Goal: Transaction & Acquisition: Purchase product/service

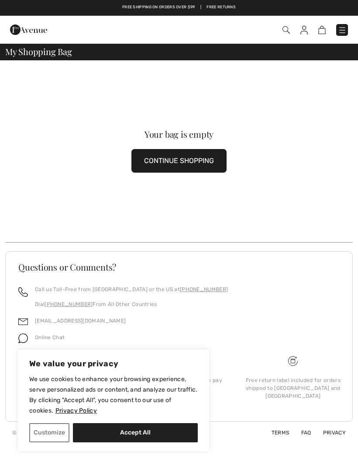
click at [27, 29] on img at bounding box center [28, 29] width 37 height 17
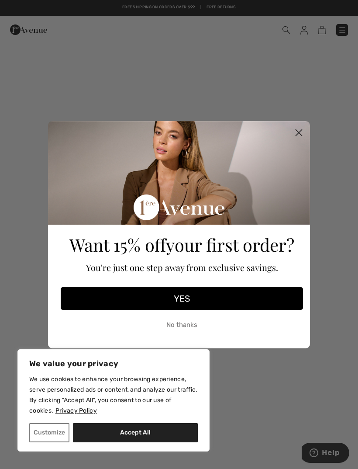
click at [301, 133] on circle "Close dialog" at bounding box center [299, 132] width 14 height 14
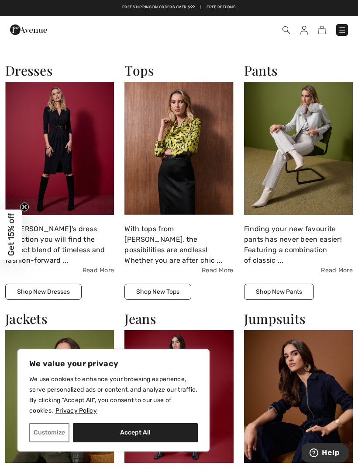
scroll to position [855, 0]
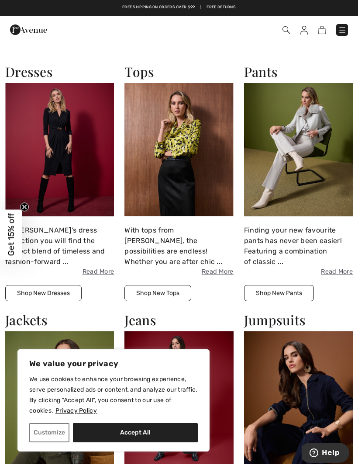
click at [46, 130] on img at bounding box center [59, 149] width 109 height 133
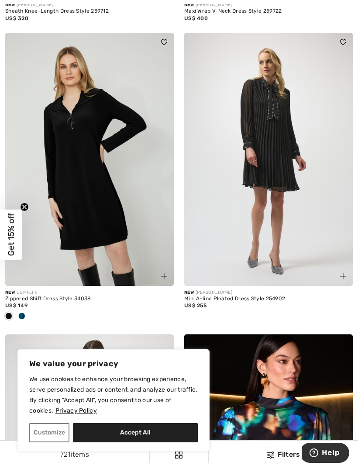
scroll to position [2760, 0]
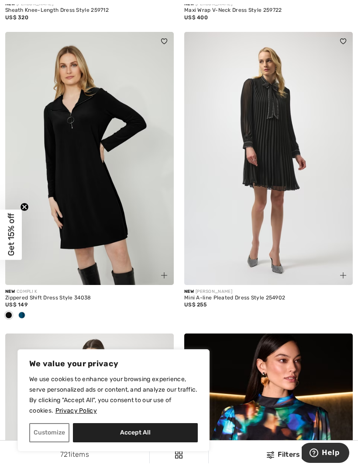
click at [27, 310] on div at bounding box center [21, 315] width 13 height 14
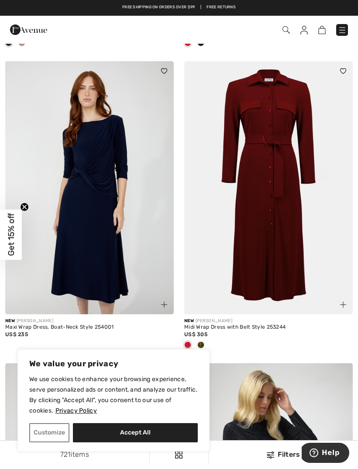
scroll to position [4054, 0]
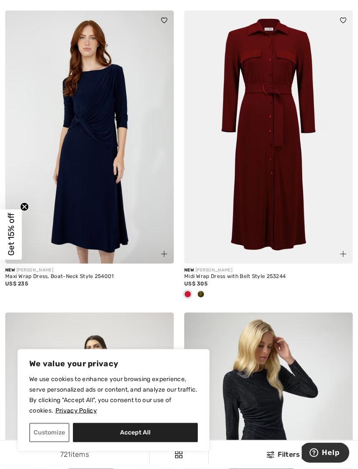
click at [204, 293] on div at bounding box center [200, 295] width 13 height 14
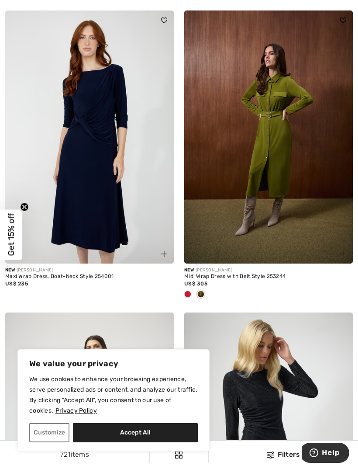
click at [204, 291] on span at bounding box center [200, 294] width 7 height 7
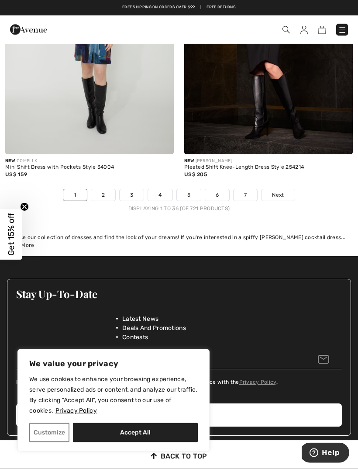
scroll to position [5393, 0]
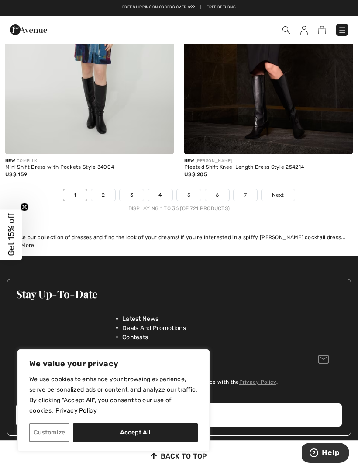
click at [285, 189] on link "Next" at bounding box center [278, 194] width 33 height 11
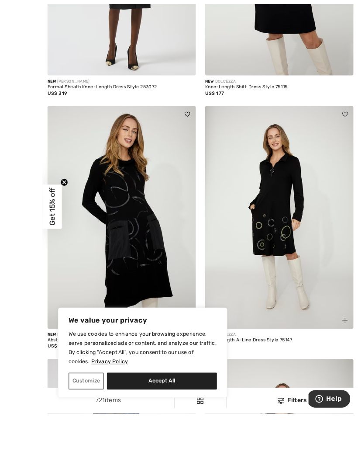
scroll to position [589, 0]
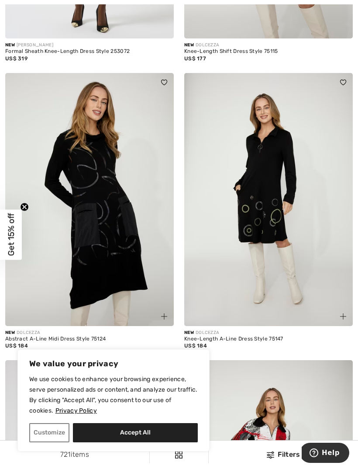
click at [271, 195] on img at bounding box center [268, 199] width 169 height 253
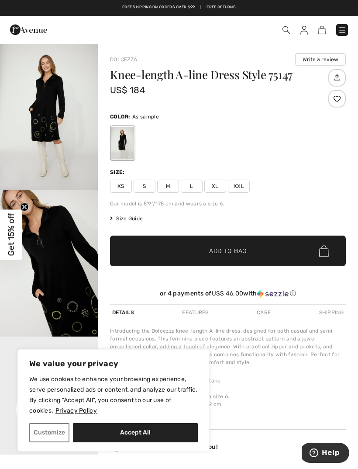
click at [185, 187] on span "L" at bounding box center [192, 186] width 22 height 13
click at [175, 187] on span "M" at bounding box center [168, 186] width 22 height 13
click at [80, 274] on img "2 / 5" at bounding box center [49, 263] width 98 height 147
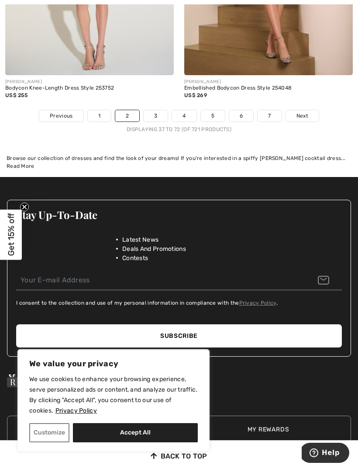
scroll to position [5396, 0]
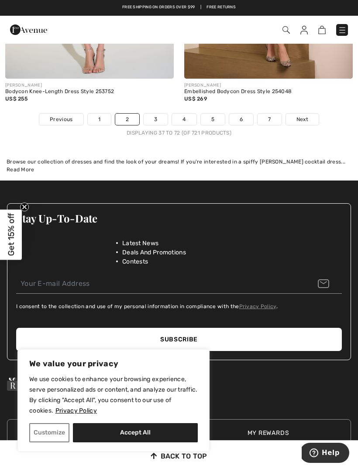
click at [163, 116] on link "3" at bounding box center [156, 119] width 24 height 11
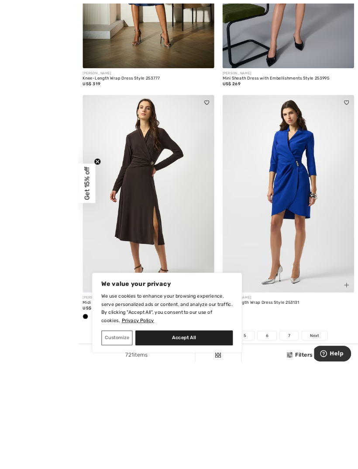
scroll to position [5167, 0]
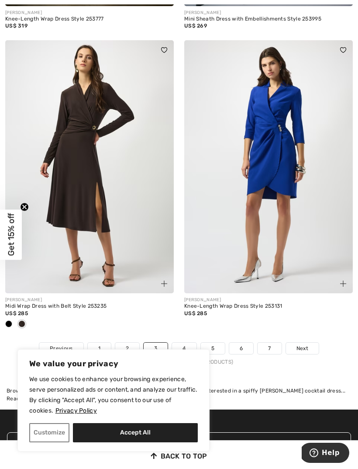
click at [13, 317] on div at bounding box center [8, 324] width 13 height 14
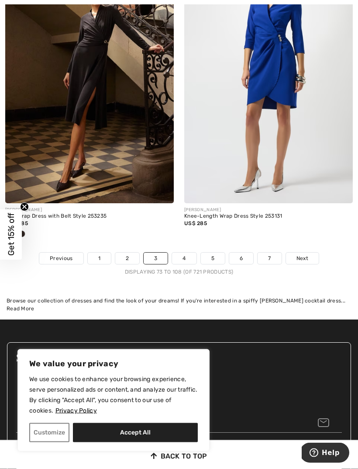
scroll to position [5257, 0]
click at [191, 254] on link "4" at bounding box center [184, 258] width 24 height 11
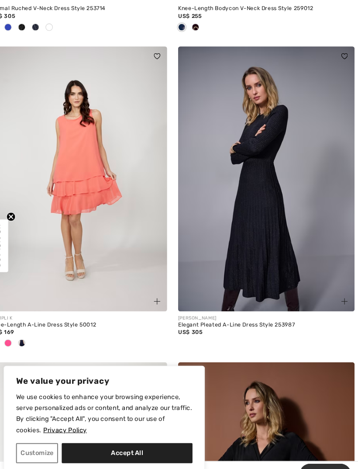
scroll to position [634, 0]
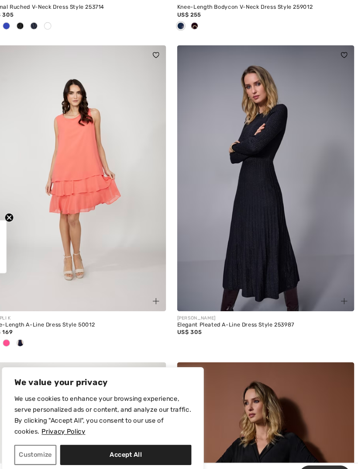
click at [254, 166] on img at bounding box center [268, 169] width 169 height 253
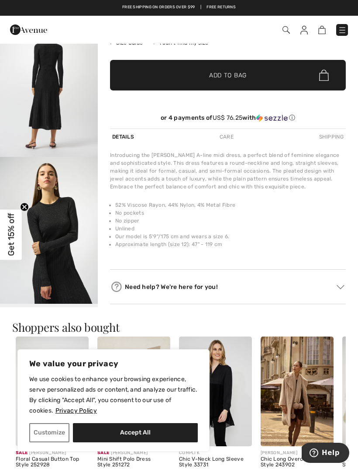
scroll to position [298, 0]
click at [74, 230] on img "4 / 5" at bounding box center [49, 229] width 98 height 147
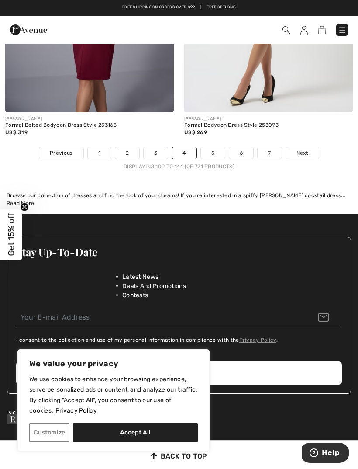
scroll to position [5434, 0]
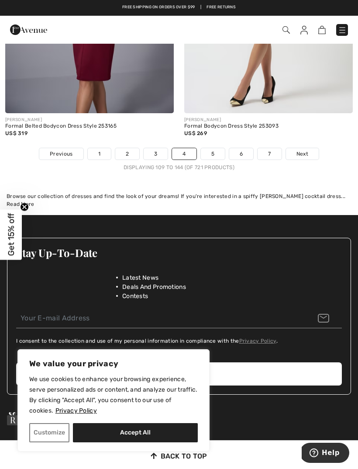
click at [218, 150] on link "5" at bounding box center [213, 153] width 24 height 11
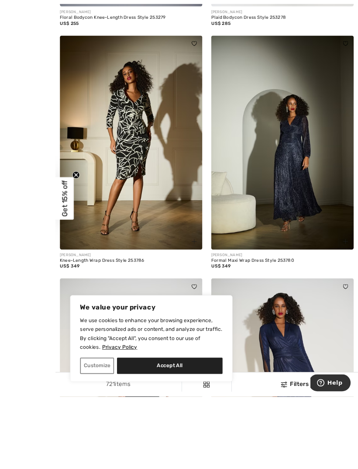
scroll to position [690, 0]
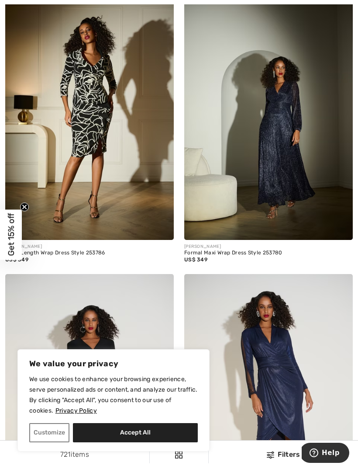
click at [271, 152] on img at bounding box center [268, 113] width 169 height 253
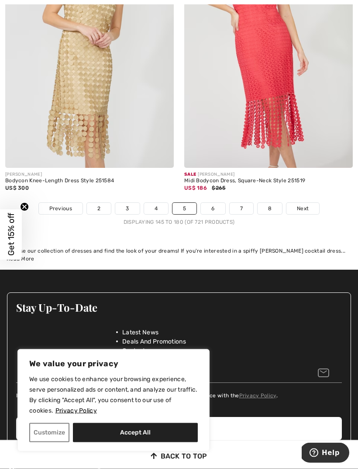
scroll to position [5307, 0]
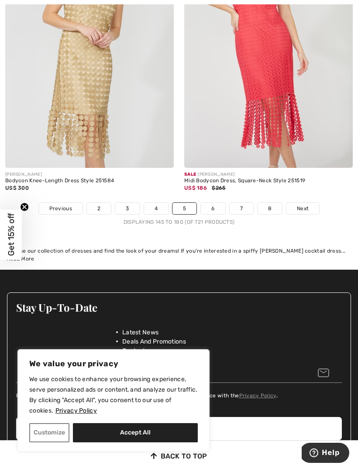
click at [218, 203] on link "6" at bounding box center [213, 208] width 24 height 11
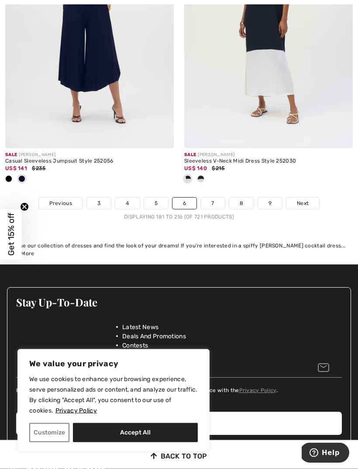
scroll to position [5470, 0]
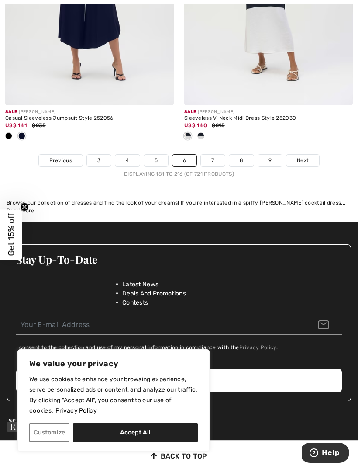
click at [222, 155] on link "7" at bounding box center [213, 160] width 24 height 11
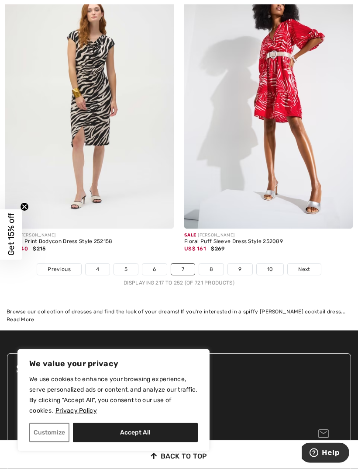
scroll to position [5318, 0]
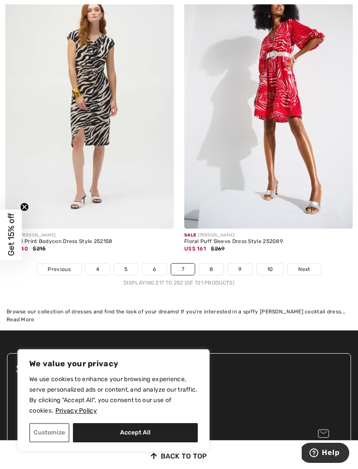
click at [218, 263] on link "8" at bounding box center [211, 268] width 24 height 11
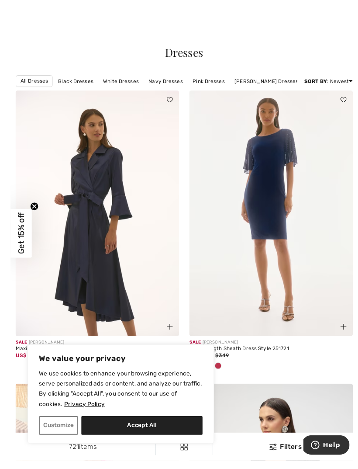
scroll to position [39, 0]
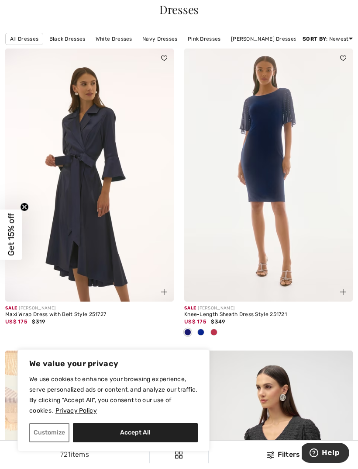
click at [76, 164] on img at bounding box center [89, 174] width 169 height 253
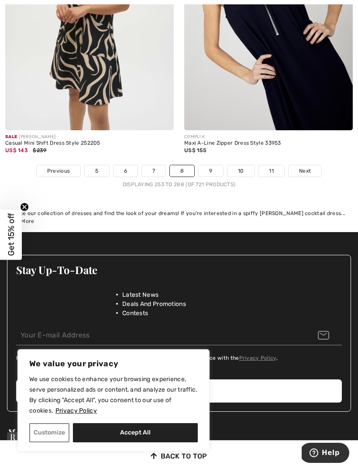
scroll to position [5330, 0]
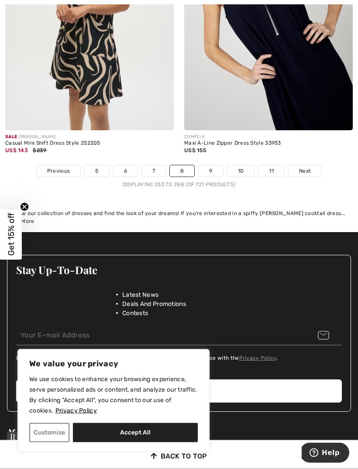
click at [215, 166] on link "9" at bounding box center [211, 171] width 24 height 11
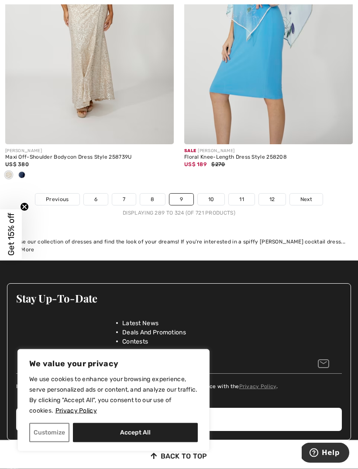
scroll to position [5359, 0]
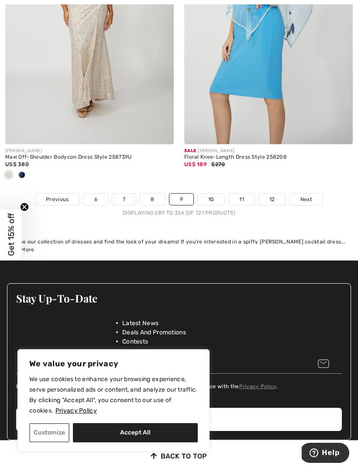
click at [216, 194] on link "10" at bounding box center [211, 199] width 27 height 11
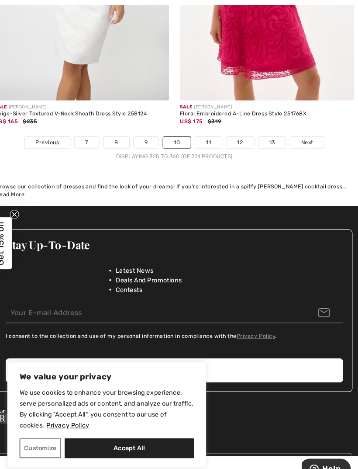
scroll to position [5363, 0]
click at [206, 133] on link "11" at bounding box center [212, 137] width 26 height 11
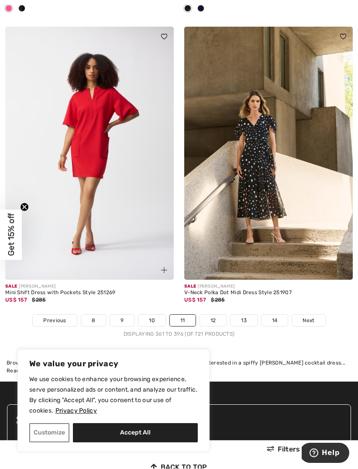
scroll to position [5288, 0]
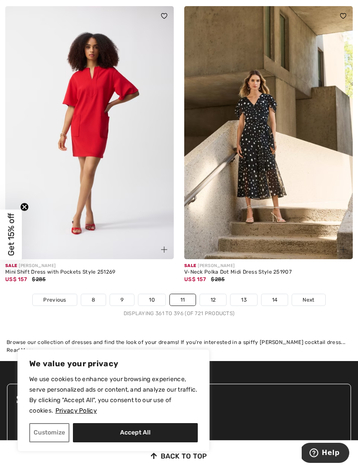
click at [218, 296] on link "12" at bounding box center [213, 299] width 27 height 11
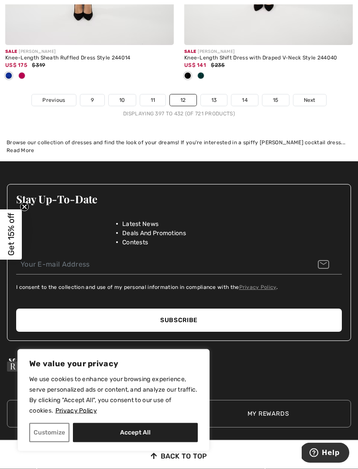
scroll to position [5459, 0]
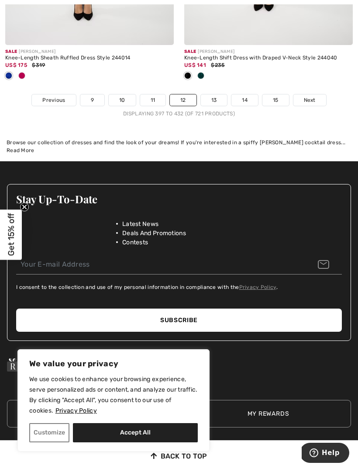
click at [214, 99] on link "13" at bounding box center [214, 99] width 27 height 11
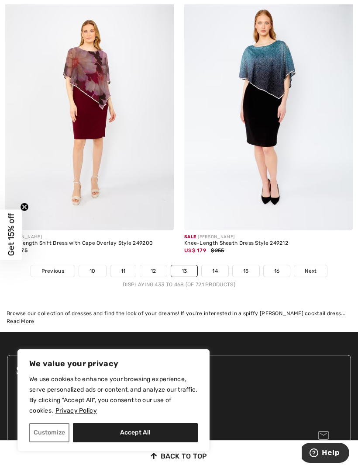
scroll to position [5380, 0]
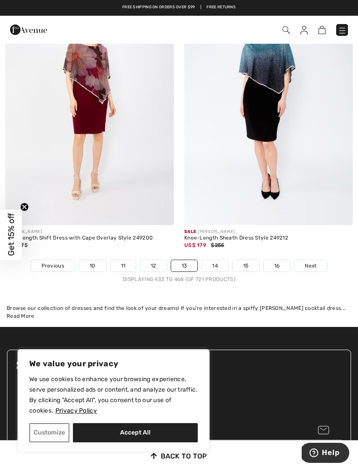
click at [222, 260] on link "14" at bounding box center [215, 265] width 27 height 11
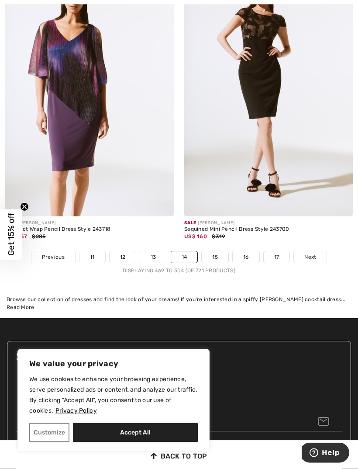
scroll to position [5287, 0]
click at [219, 251] on link "15" at bounding box center [215, 256] width 27 height 11
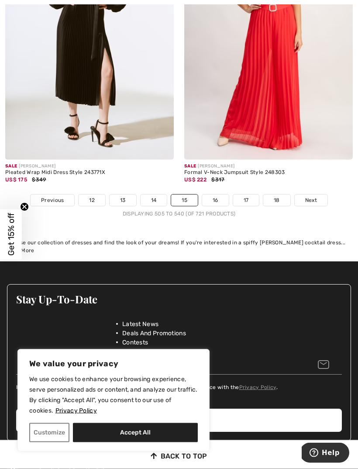
scroll to position [5394, 0]
click at [226, 194] on link "16" at bounding box center [215, 199] width 27 height 11
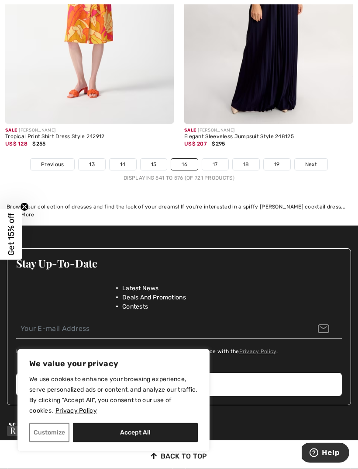
scroll to position [5467, 0]
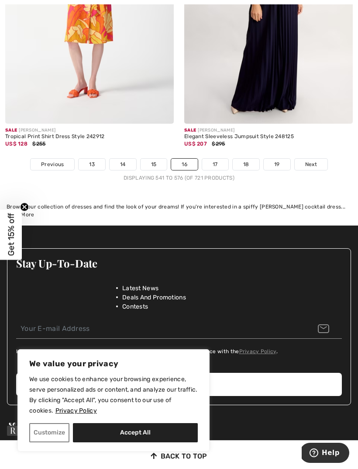
click at [217, 159] on link "17" at bounding box center [215, 164] width 26 height 11
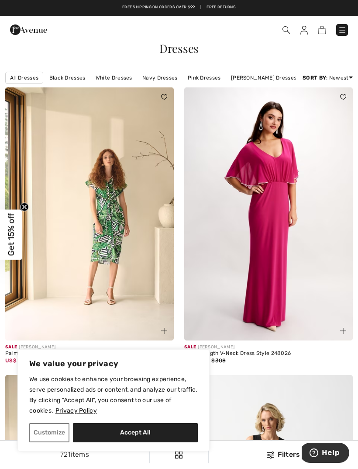
click at [344, 27] on img at bounding box center [342, 30] width 9 height 9
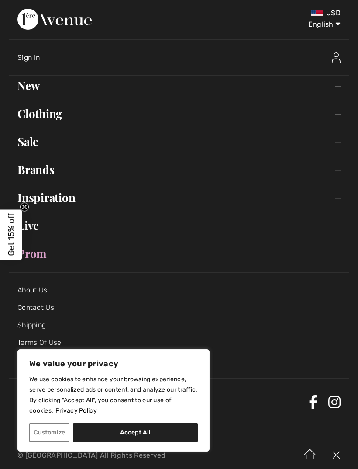
click at [26, 146] on link "Sale Toggle submenu" at bounding box center [179, 141] width 341 height 19
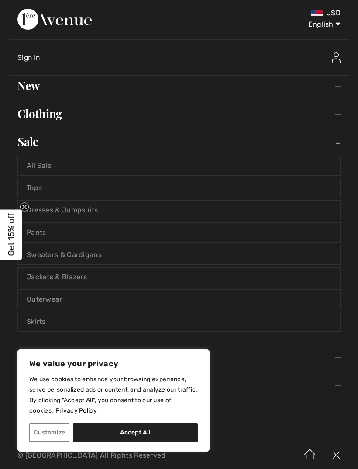
click at [43, 229] on link "Pants" at bounding box center [179, 232] width 322 height 19
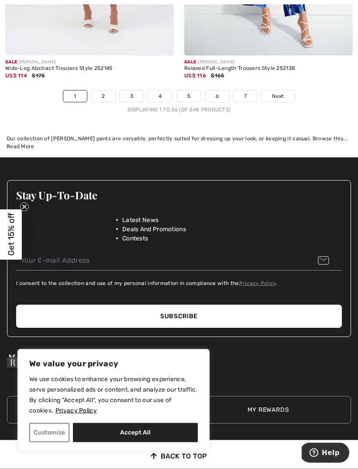
scroll to position [5477, 0]
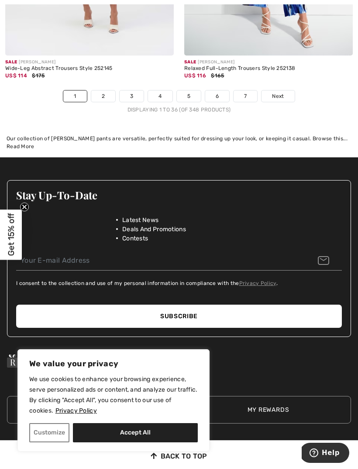
click at [105, 95] on link "2" at bounding box center [103, 95] width 24 height 11
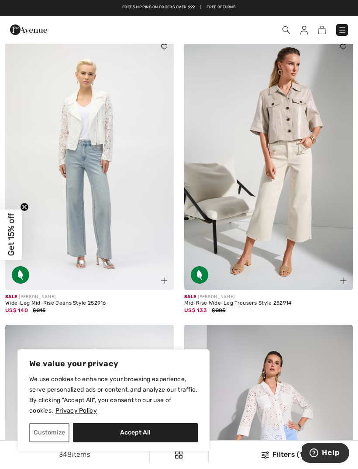
scroll to position [47, 0]
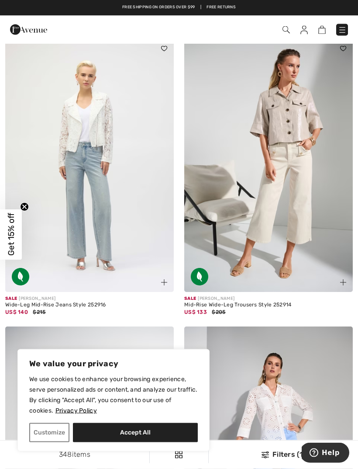
click at [132, 191] on img at bounding box center [89, 165] width 169 height 253
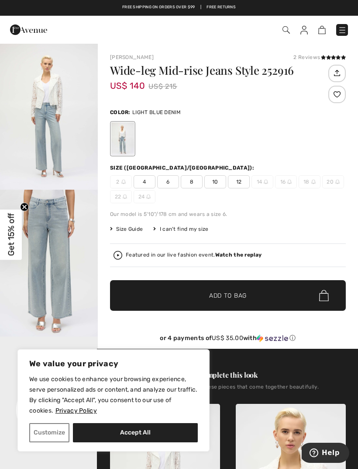
click at [142, 228] on span "Size Guide" at bounding box center [126, 229] width 33 height 8
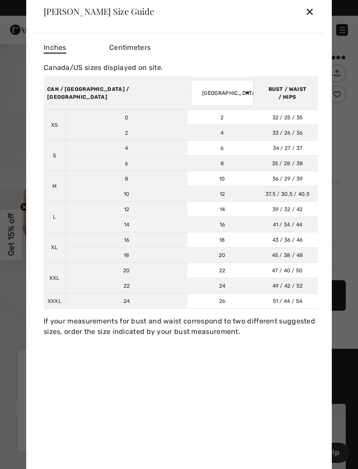
click at [191, 93] on select "[GEOGRAPHIC_DATA] [GEOGRAPHIC_DATA] [GEOGRAPHIC_DATA] [GEOGRAPHIC_DATA] [GEOGRA…" at bounding box center [222, 93] width 63 height 26
click at [313, 12] on div "✕" at bounding box center [309, 11] width 9 height 18
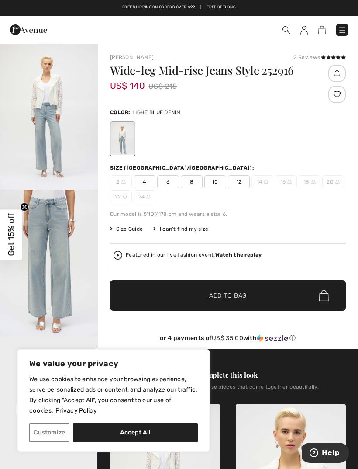
click at [197, 179] on span "8" at bounding box center [192, 181] width 22 height 13
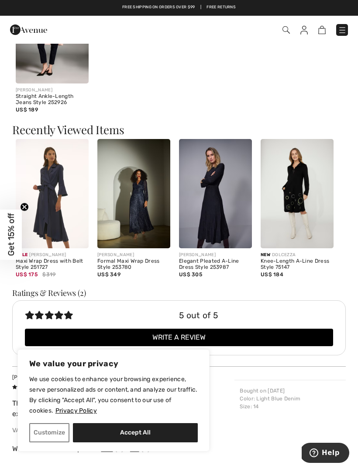
scroll to position [1038, 0]
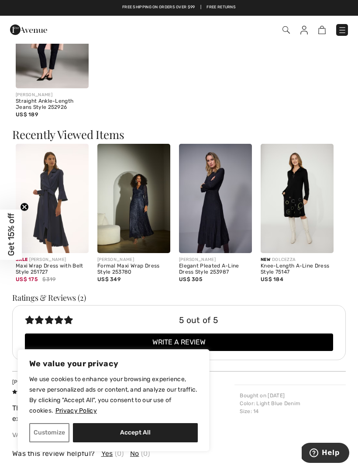
click at [347, 23] on div "Checkout" at bounding box center [252, 30] width 205 height 18
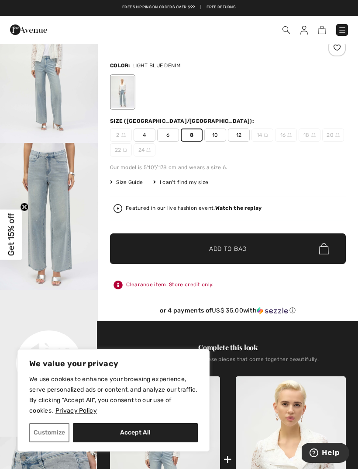
scroll to position [0, 0]
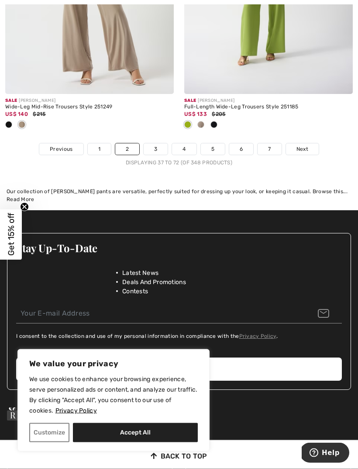
scroll to position [5452, 0]
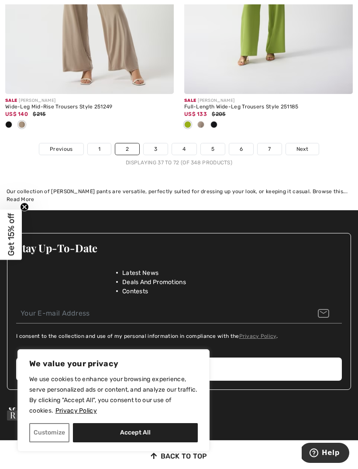
click at [160, 144] on link "3" at bounding box center [156, 148] width 24 height 11
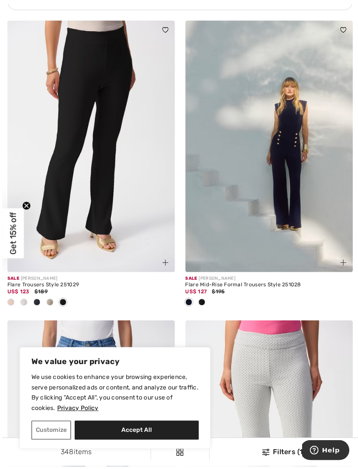
scroll to position [3797, 0]
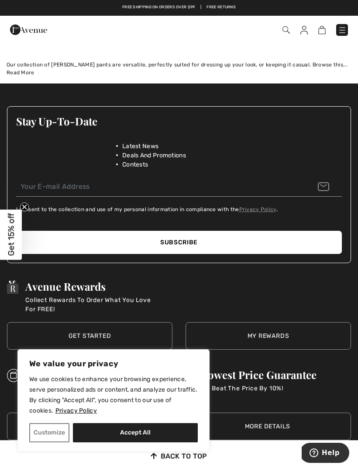
click at [183, 21] on div "Checkout" at bounding box center [252, 30] width 205 height 18
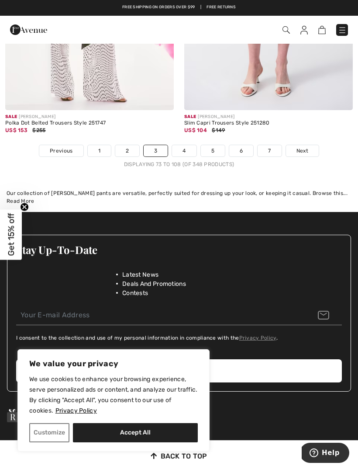
scroll to position [5408, 0]
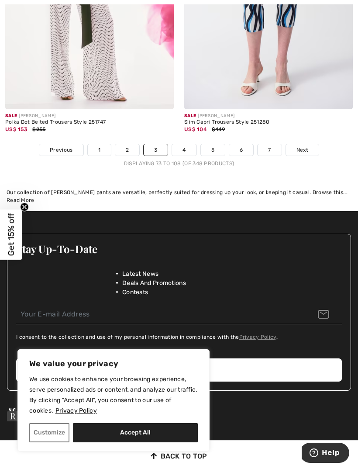
click at [192, 146] on link "4" at bounding box center [184, 149] width 24 height 11
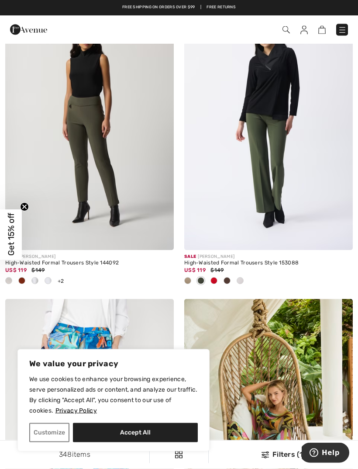
scroll to position [2492, 0]
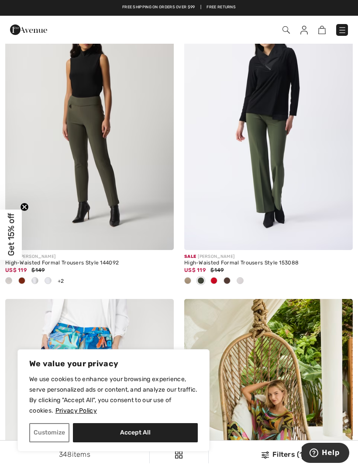
click at [227, 277] on span at bounding box center [227, 280] width 7 height 7
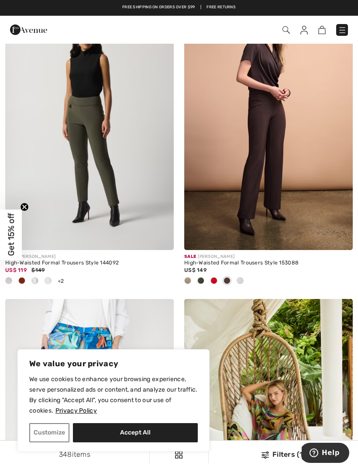
click at [228, 279] on span at bounding box center [227, 280] width 7 height 7
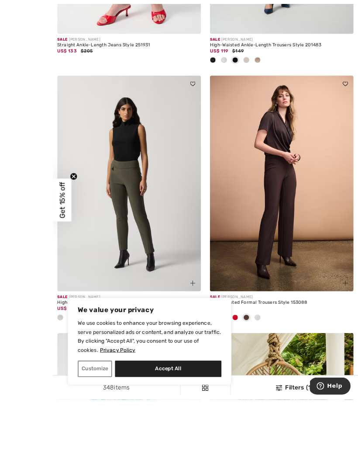
scroll to position [2456, 0]
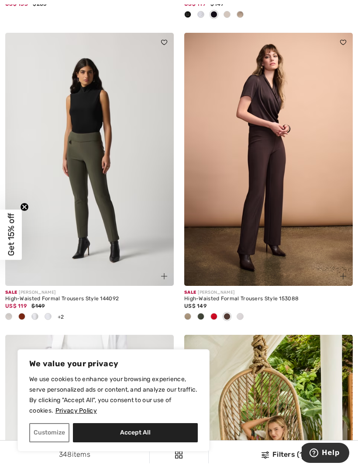
click at [243, 310] on div at bounding box center [240, 317] width 13 height 14
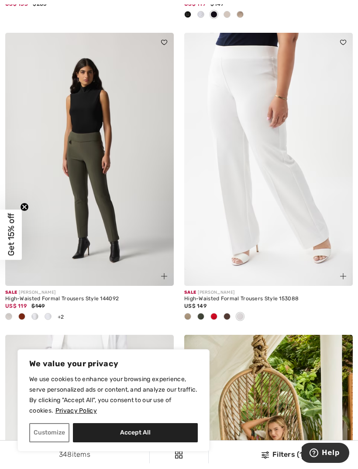
click at [192, 310] on div at bounding box center [187, 317] width 13 height 14
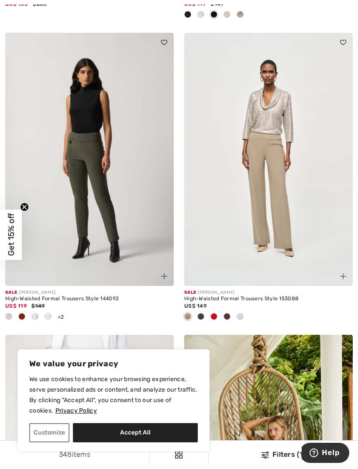
click at [199, 310] on div at bounding box center [200, 317] width 13 height 14
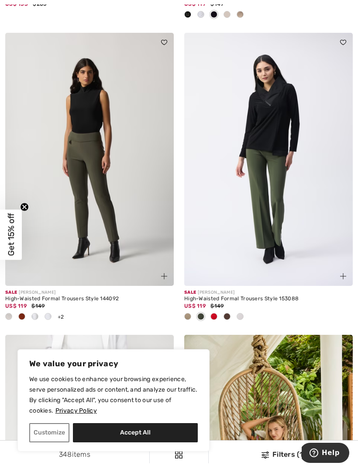
click at [194, 312] on div at bounding box center [187, 317] width 13 height 14
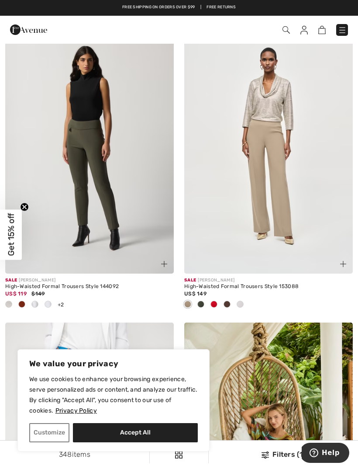
scroll to position [2468, 0]
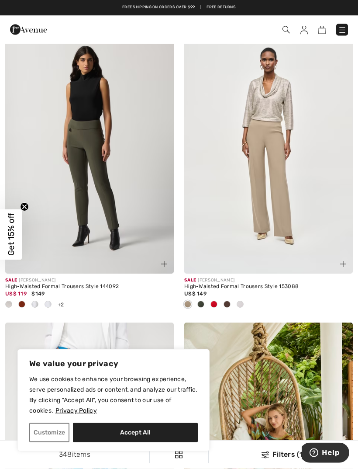
click at [50, 301] on span at bounding box center [48, 304] width 7 height 7
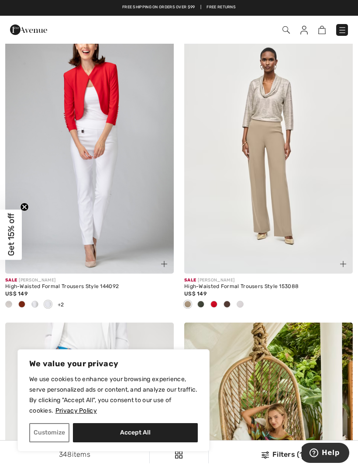
click at [44, 306] on div at bounding box center [48, 305] width 13 height 14
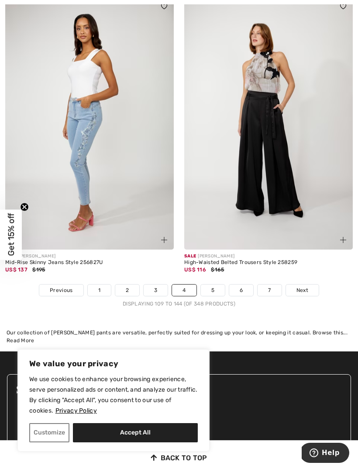
scroll to position [5281, 0]
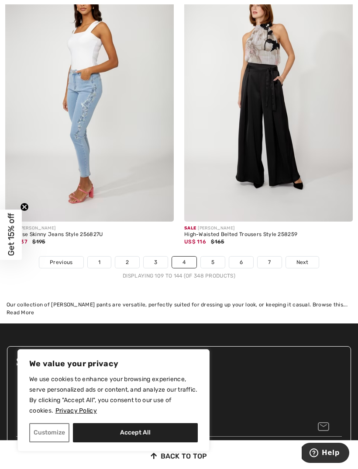
click at [217, 256] on link "5" at bounding box center [213, 261] width 24 height 11
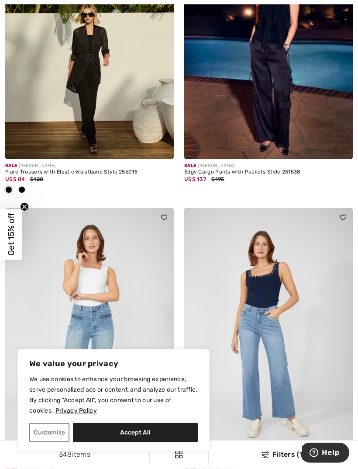
scroll to position [468, 0]
click at [48, 98] on img at bounding box center [89, 32] width 169 height 253
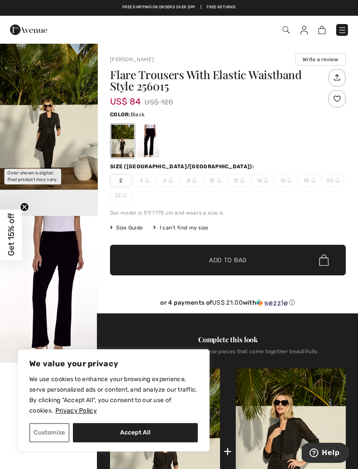
click at [155, 144] on div at bounding box center [148, 141] width 23 height 33
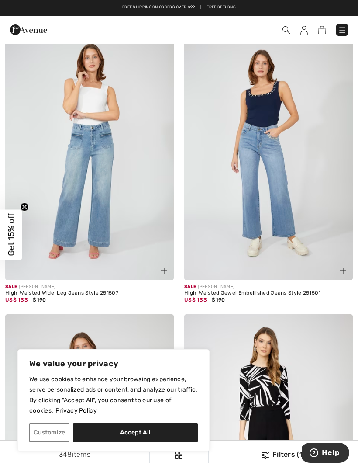
scroll to position [641, 0]
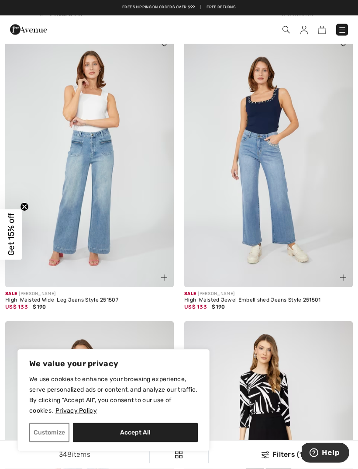
click at [35, 298] on div "High-Waisted Wide-Leg Jeans Style 251507" at bounding box center [89, 301] width 169 height 6
click at [48, 280] on img at bounding box center [89, 161] width 169 height 253
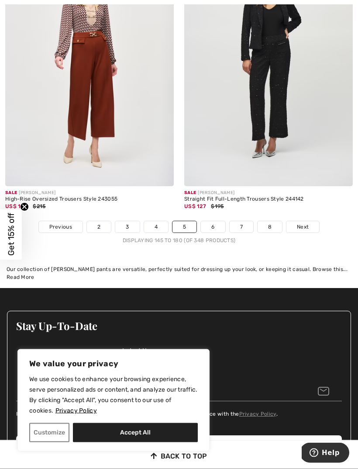
scroll to position [5326, 0]
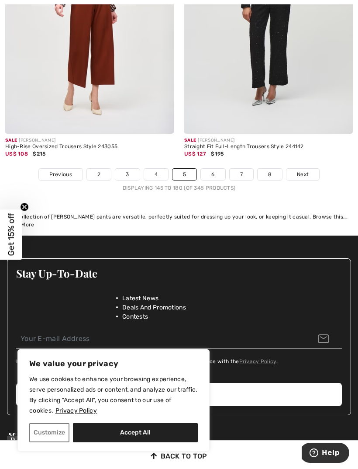
click at [221, 173] on link "6" at bounding box center [213, 174] width 24 height 11
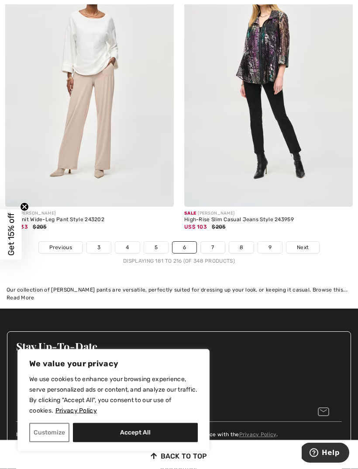
scroll to position [5339, 0]
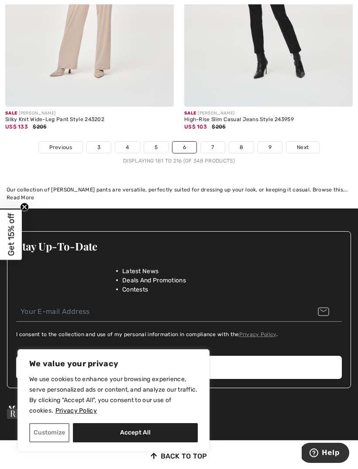
click at [217, 146] on link "7" at bounding box center [213, 147] width 24 height 11
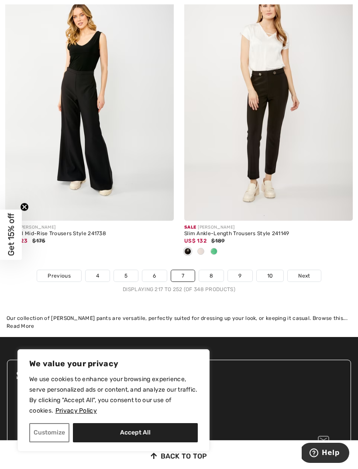
scroll to position [5266, 0]
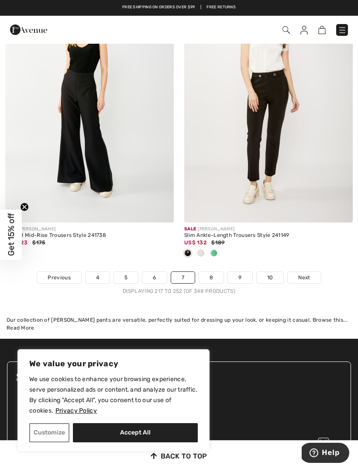
click at [215, 272] on link "8" at bounding box center [211, 277] width 24 height 11
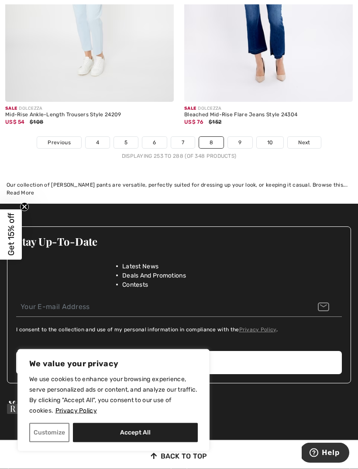
scroll to position [5372, 0]
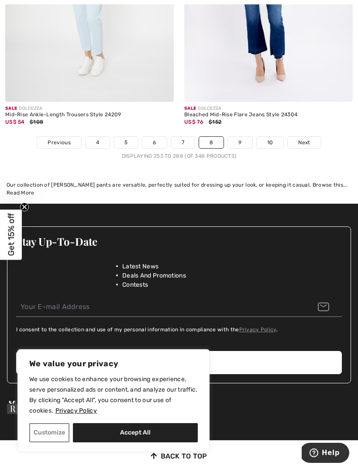
click at [242, 142] on link "9" at bounding box center [240, 142] width 24 height 11
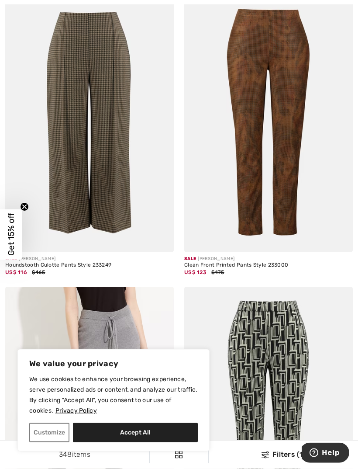
scroll to position [1251, 0]
click at [293, 135] on img at bounding box center [268, 125] width 169 height 253
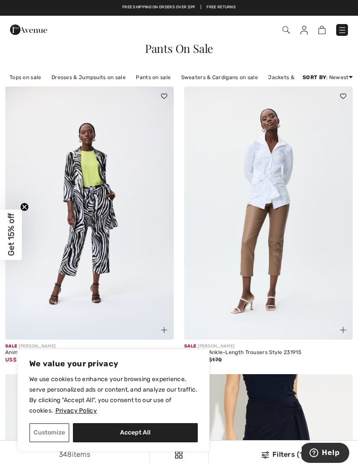
click at [344, 33] on img at bounding box center [342, 30] width 9 height 9
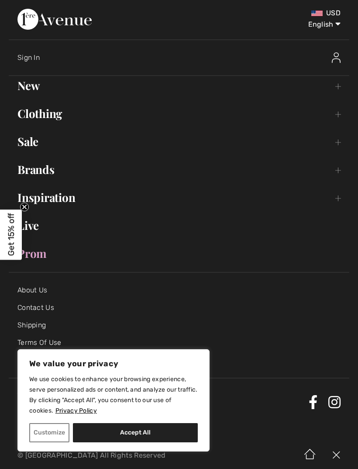
scroll to position [1, 0]
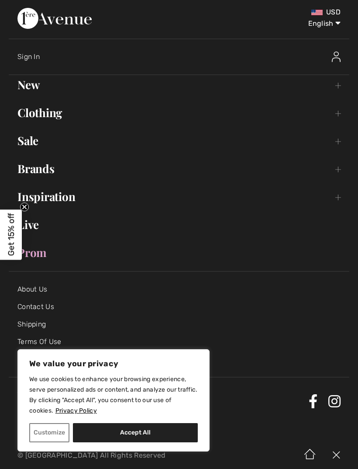
click at [35, 143] on link "Sale Toggle submenu" at bounding box center [179, 140] width 341 height 19
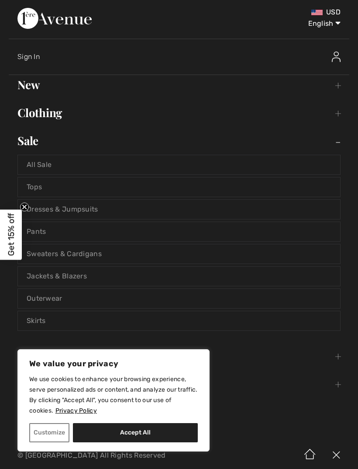
click at [35, 190] on link "Tops" at bounding box center [179, 186] width 322 height 19
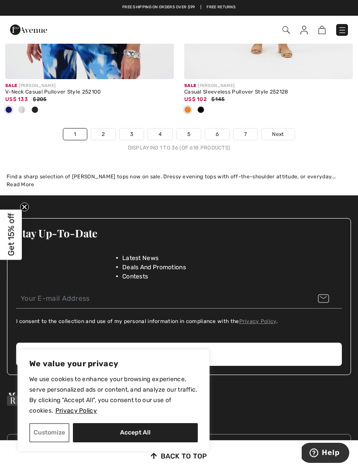
scroll to position [5480, 0]
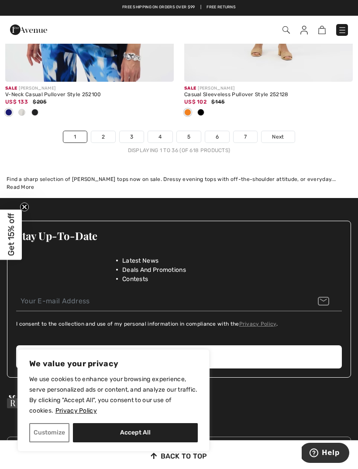
click at [111, 135] on link "2" at bounding box center [103, 136] width 24 height 11
